Goal: Task Accomplishment & Management: Manage account settings

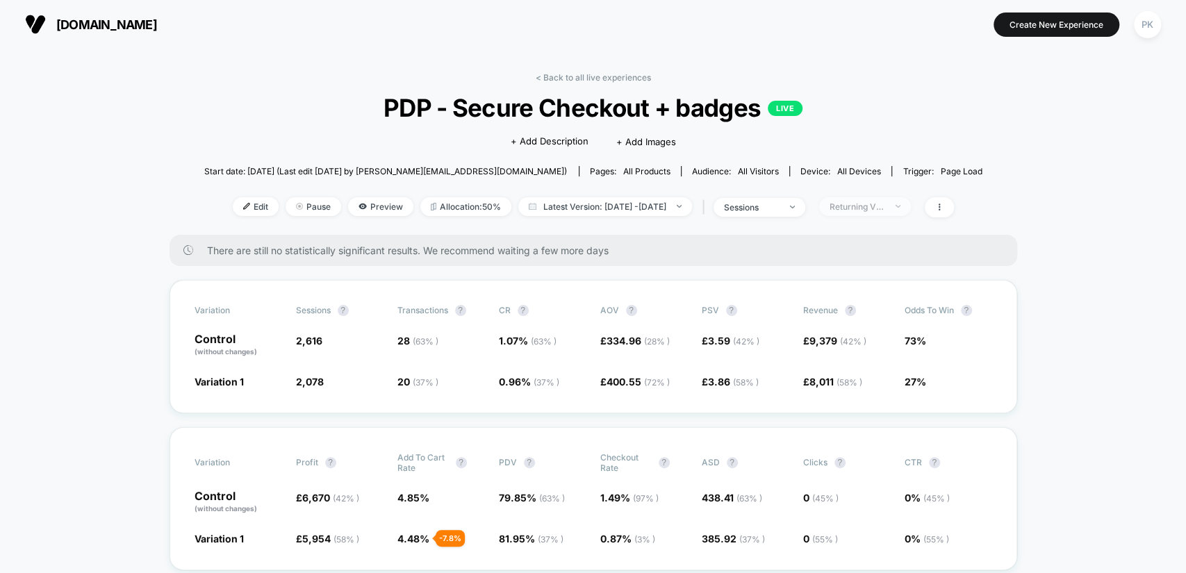
click at [885, 202] on div "Returning Visitors" at bounding box center [858, 207] width 56 height 10
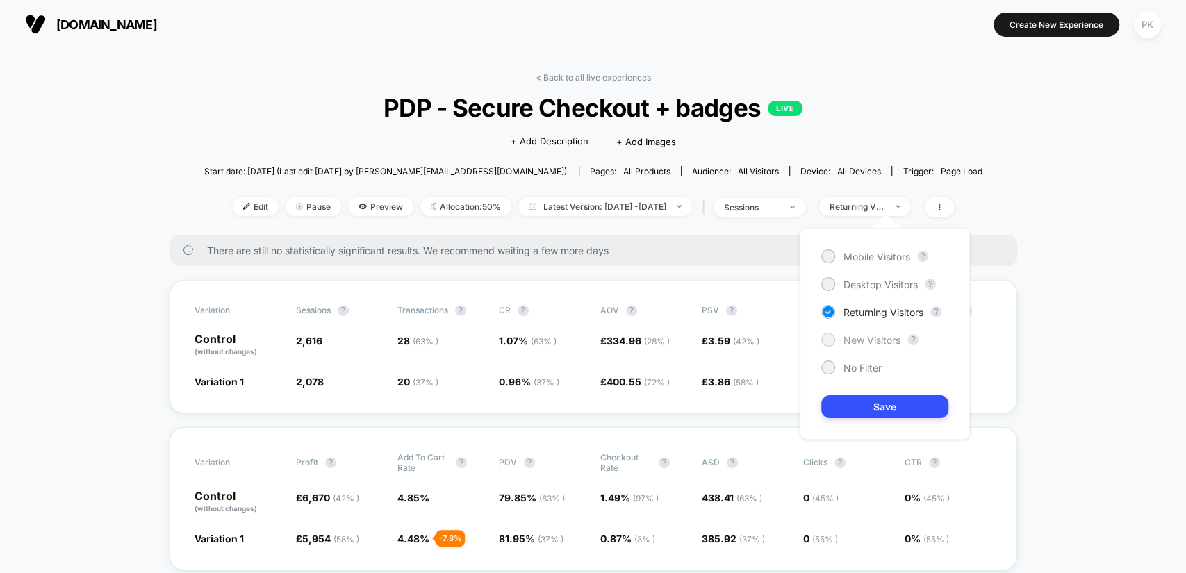
click at [882, 341] on span "New Visitors" at bounding box center [872, 340] width 57 height 12
click at [891, 404] on button "Save" at bounding box center [884, 406] width 127 height 23
